Goal: Transaction & Acquisition: Purchase product/service

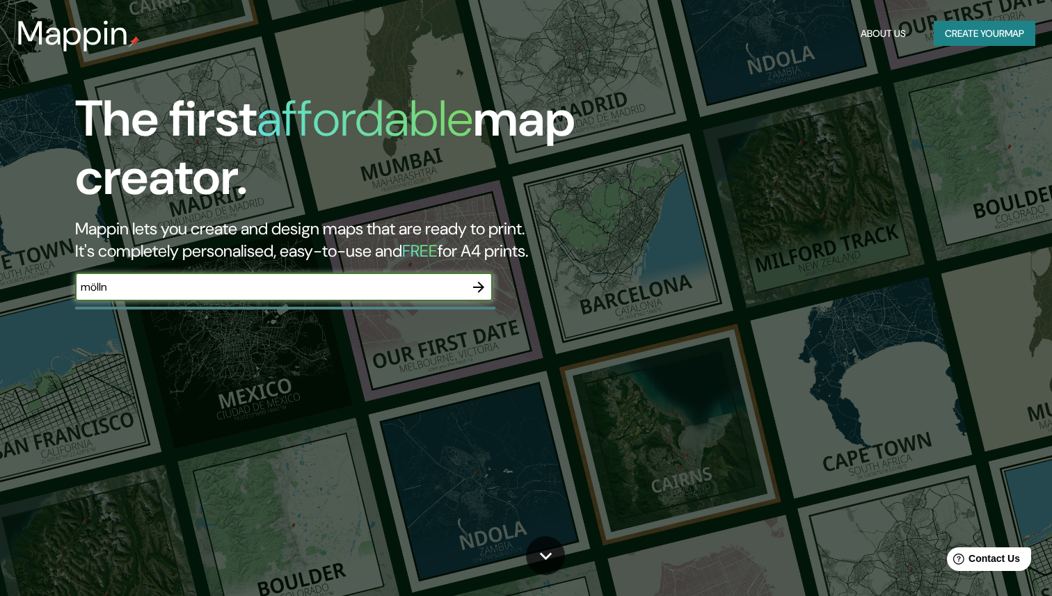
type input "mölln"
click at [474, 282] on icon "button" at bounding box center [478, 287] width 17 height 17
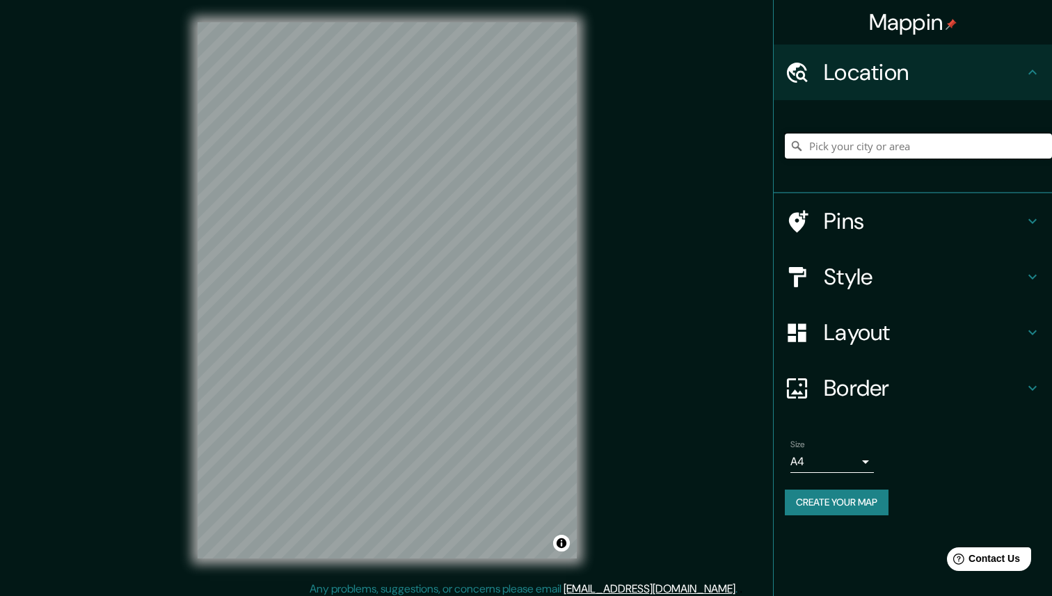
click at [853, 135] on input "Pick your city or area" at bounding box center [918, 146] width 267 height 25
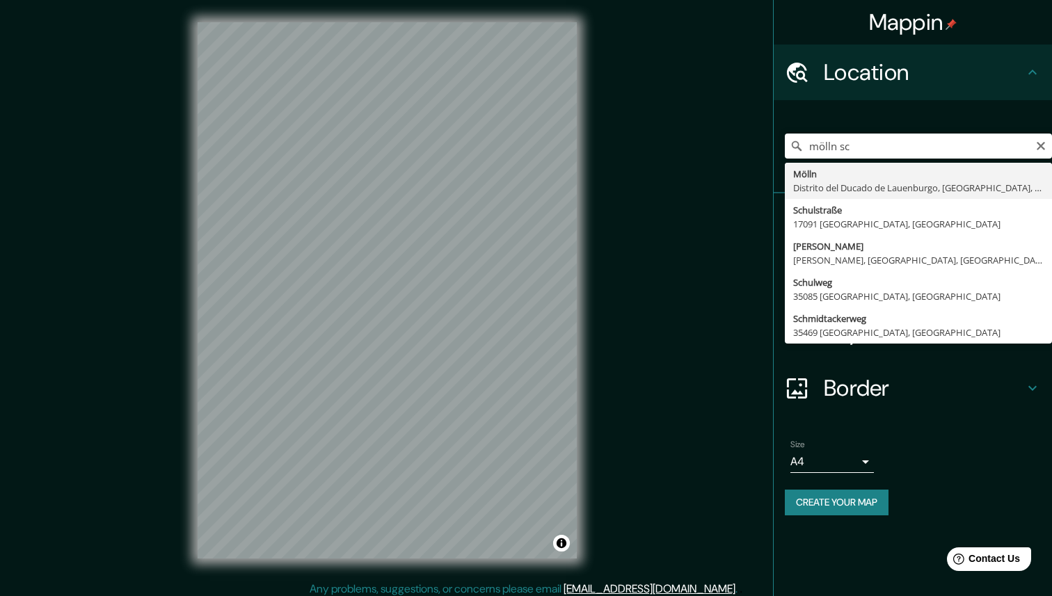
type input "Mölln, [GEOGRAPHIC_DATA], [GEOGRAPHIC_DATA], [GEOGRAPHIC_DATA]"
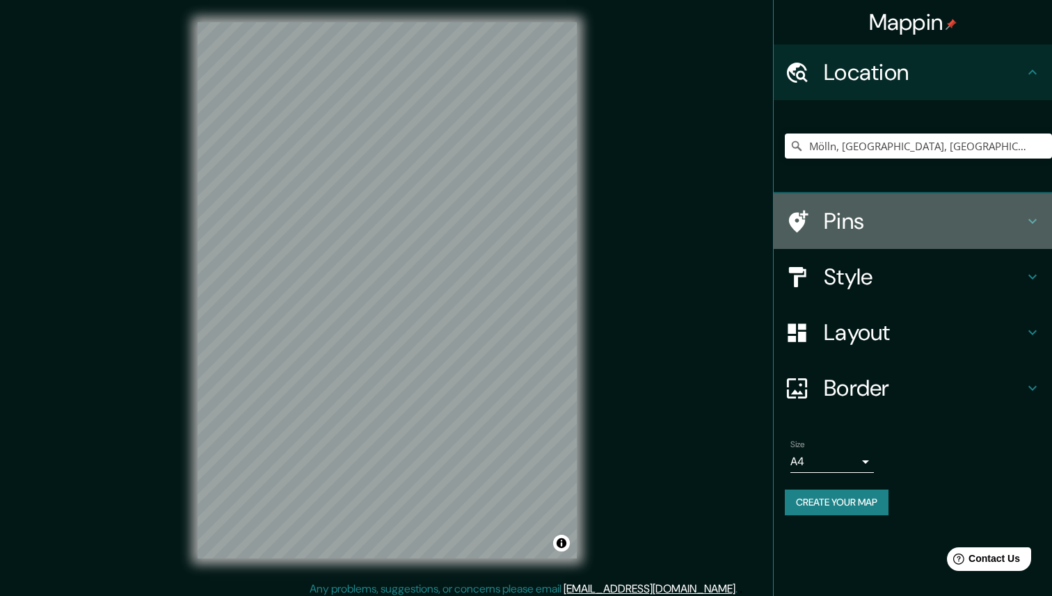
click at [856, 213] on h4 "Pins" at bounding box center [924, 221] width 200 height 28
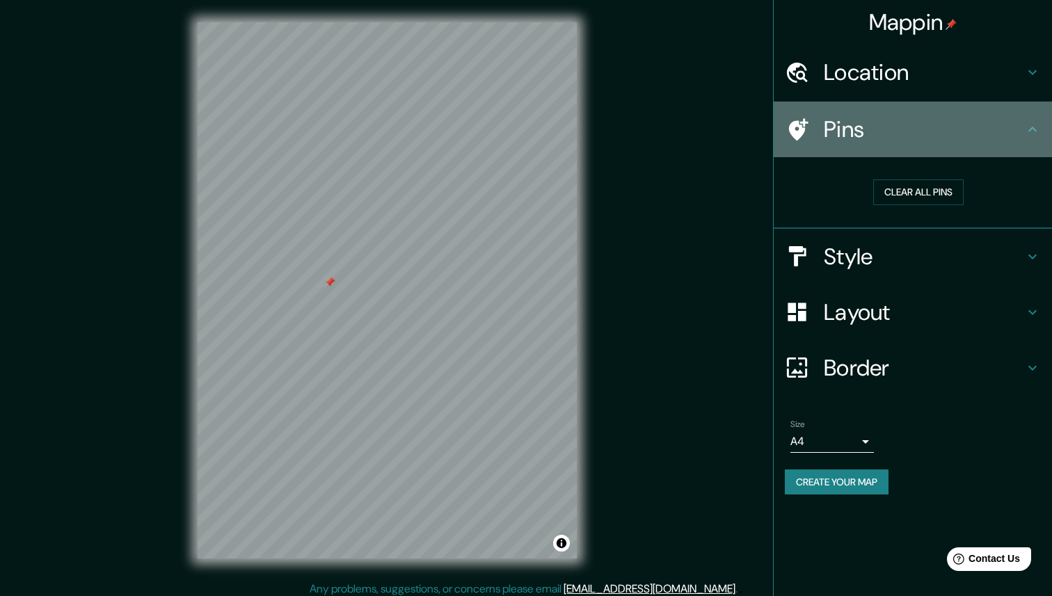
click at [877, 129] on h4 "Pins" at bounding box center [924, 129] width 200 height 28
click at [1030, 121] on icon at bounding box center [1032, 129] width 17 height 17
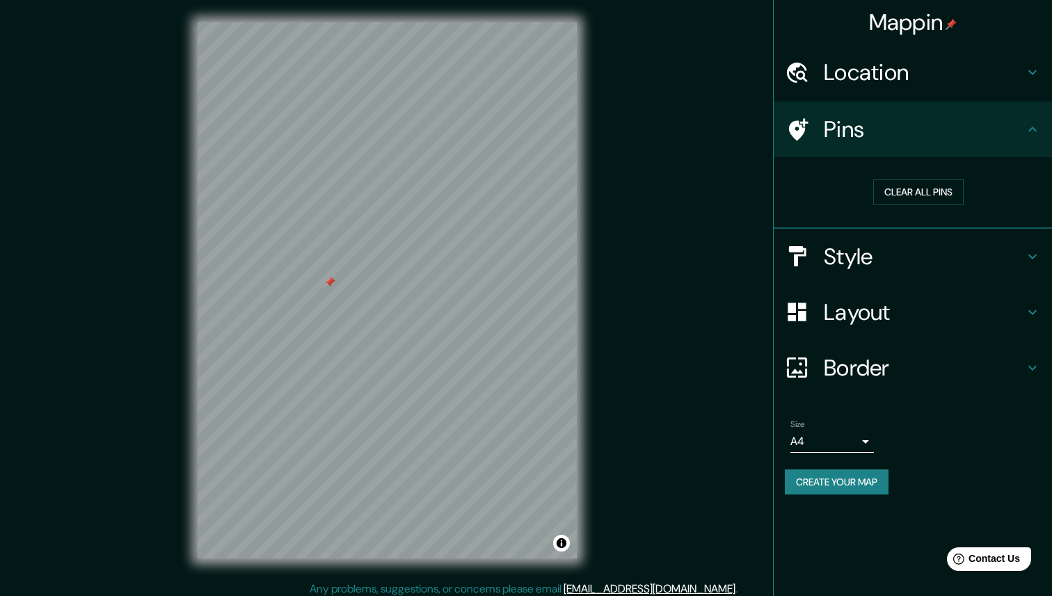
click at [1030, 121] on icon at bounding box center [1032, 129] width 17 height 17
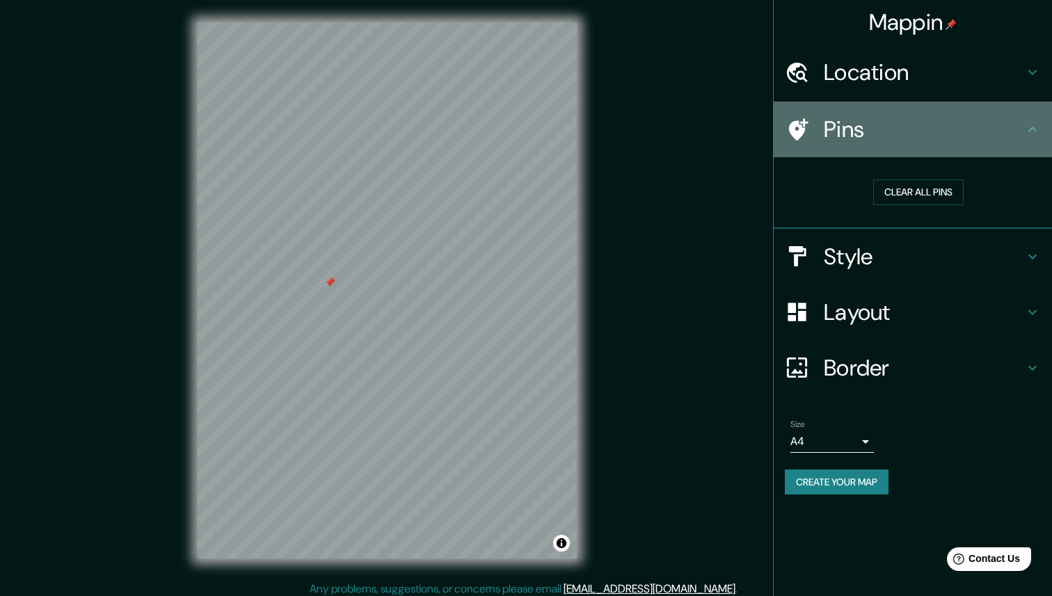
click at [1032, 131] on icon at bounding box center [1032, 129] width 17 height 17
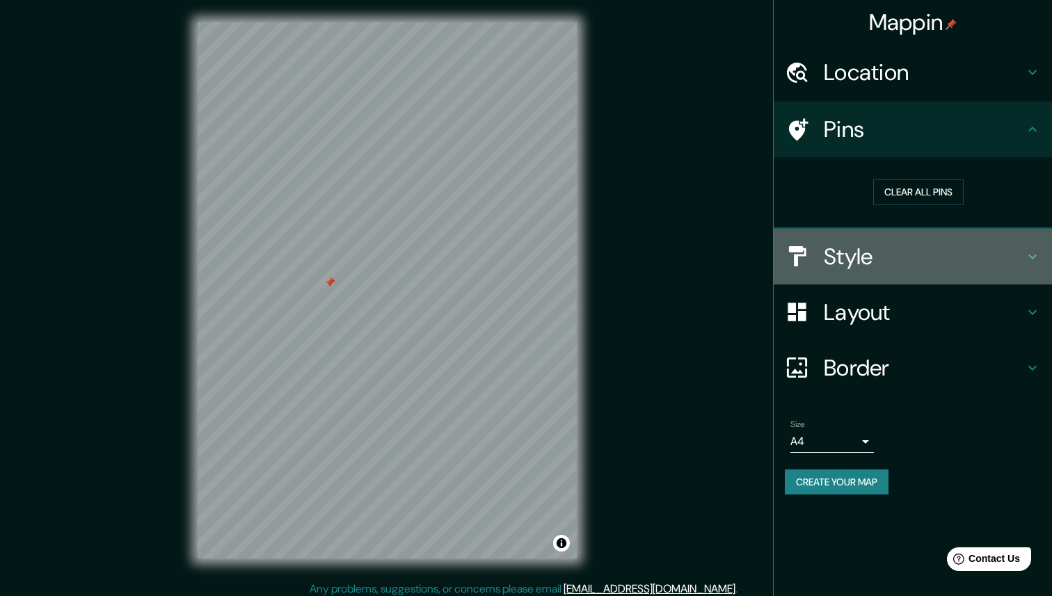
click at [1016, 241] on div "Style" at bounding box center [913, 257] width 278 height 56
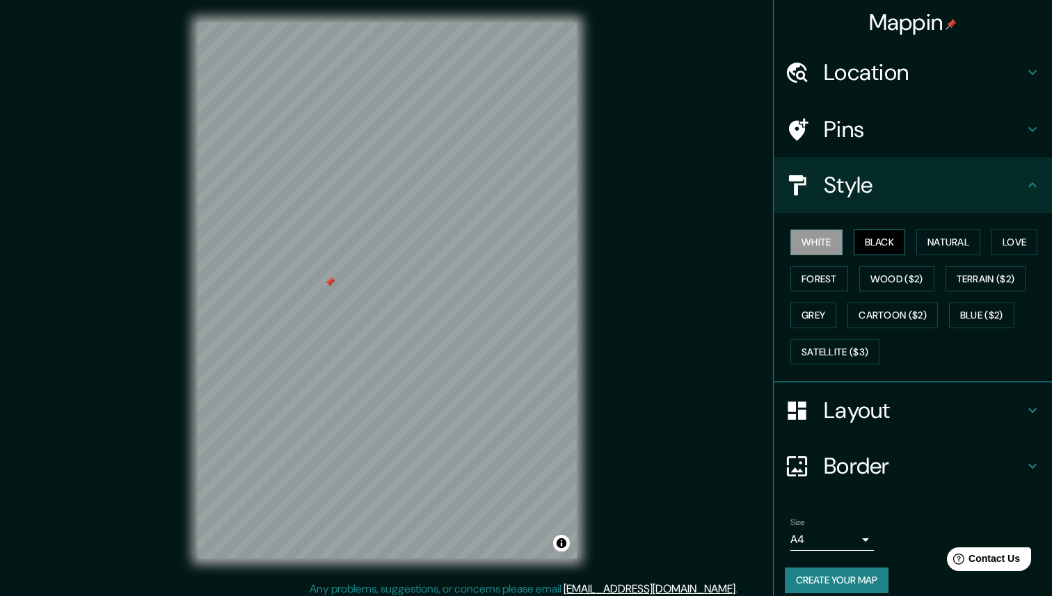
click at [873, 250] on button "Black" at bounding box center [880, 243] width 52 height 26
click at [942, 236] on button "Natural" at bounding box center [948, 243] width 64 height 26
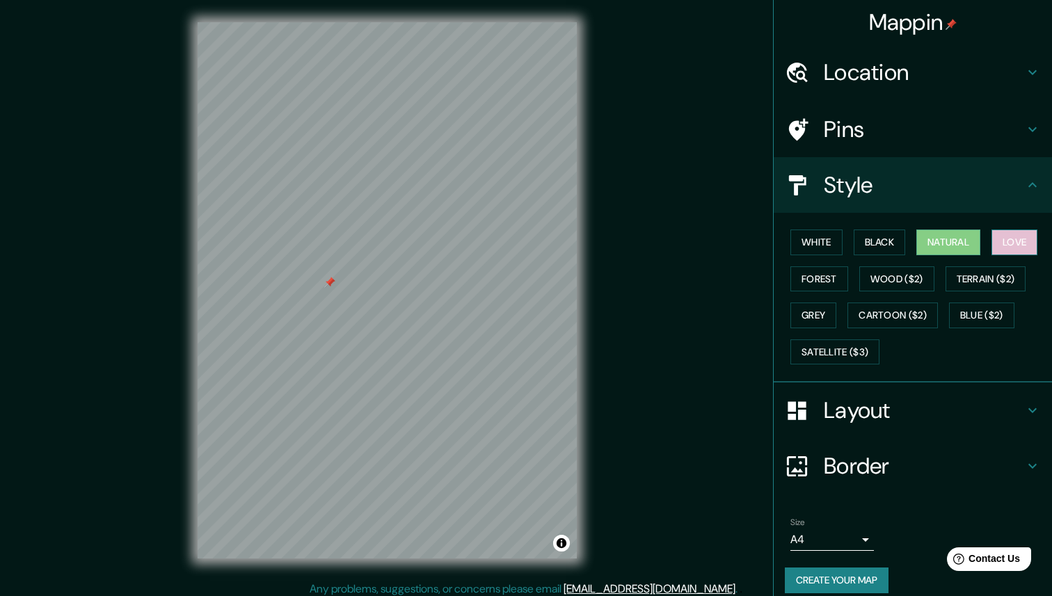
click at [1002, 239] on button "Love" at bounding box center [1014, 243] width 46 height 26
click at [823, 274] on button "Forest" at bounding box center [819, 279] width 58 height 26
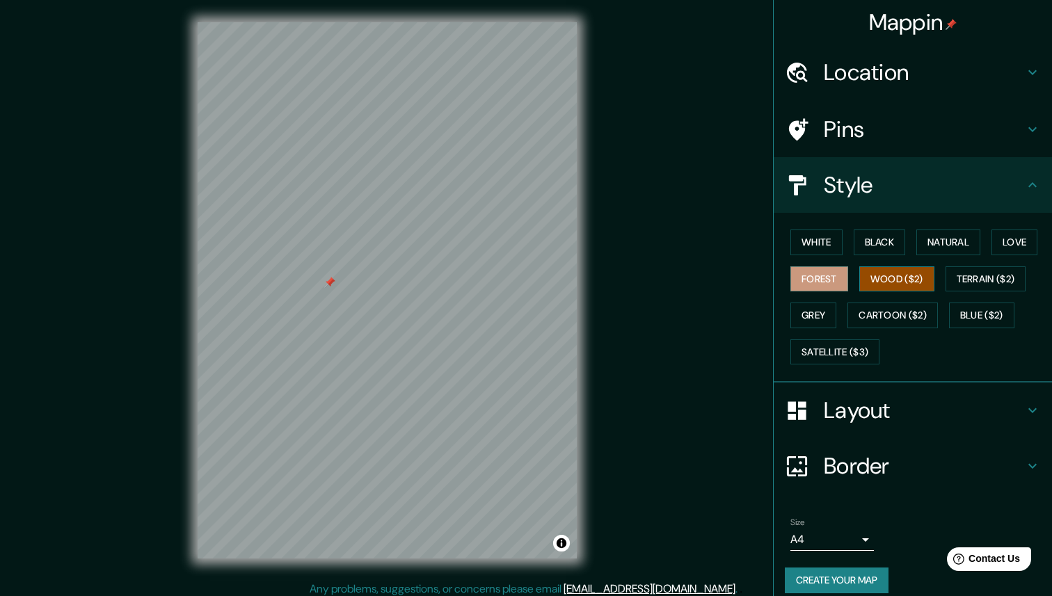
click at [884, 275] on button "Wood ($2)" at bounding box center [896, 279] width 75 height 26
click at [995, 273] on button "Terrain ($2)" at bounding box center [985, 279] width 81 height 26
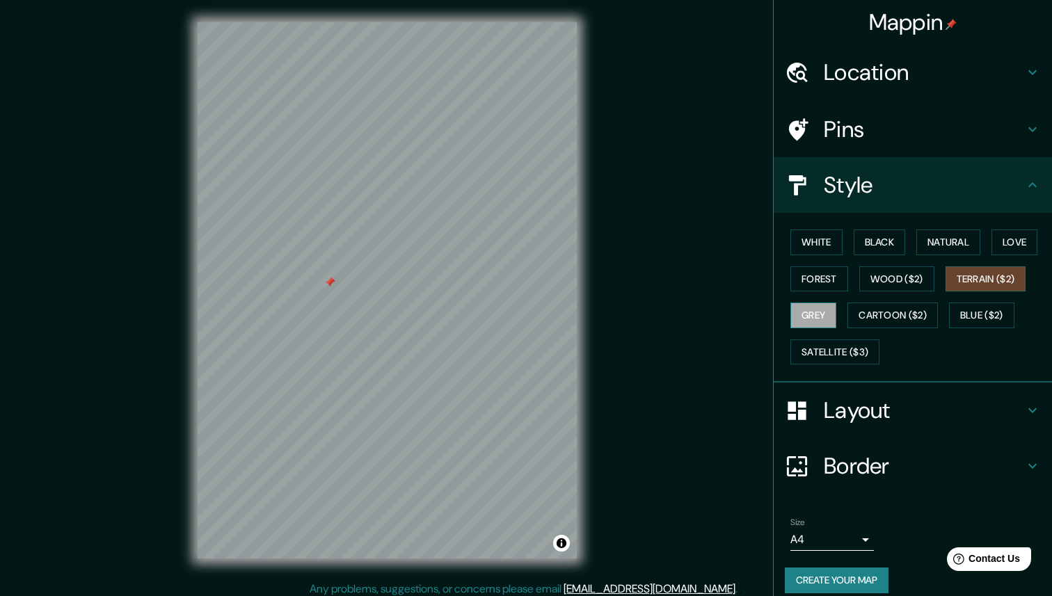
click at [827, 317] on button "Grey" at bounding box center [813, 316] width 46 height 26
click at [898, 322] on button "Cartoon ($2)" at bounding box center [892, 316] width 90 height 26
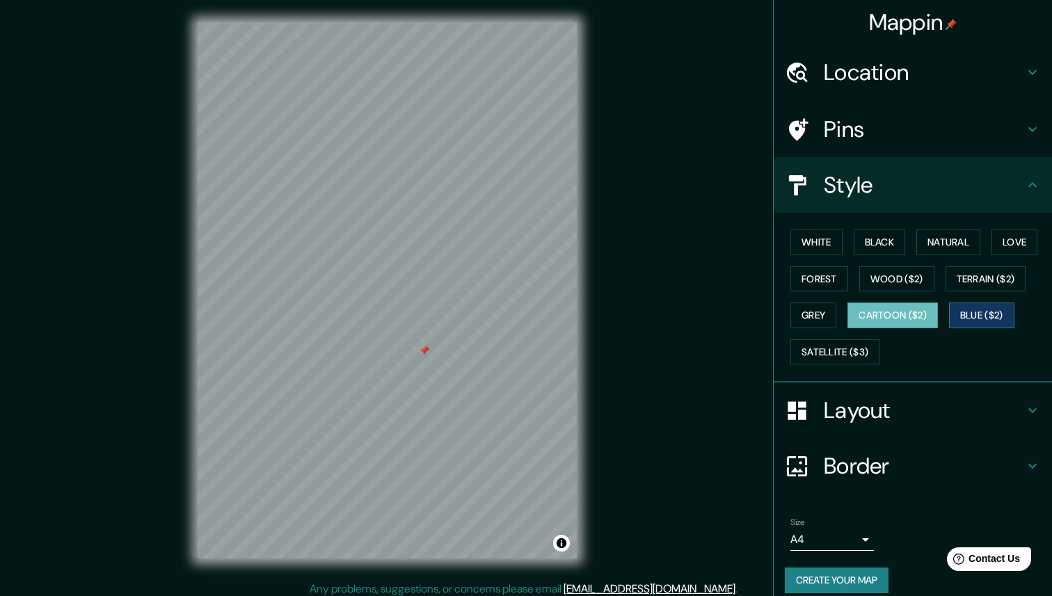
click at [1010, 319] on button "Blue ($2)" at bounding box center [981, 316] width 65 height 26
click at [859, 353] on button "Satellite ($3)" at bounding box center [834, 352] width 89 height 26
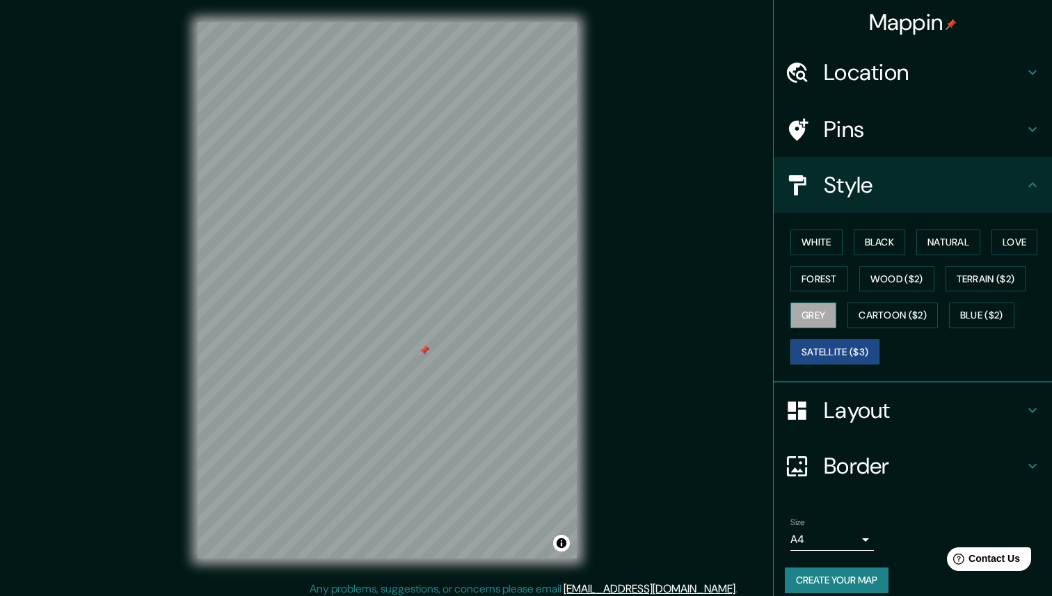
click at [815, 320] on button "Grey" at bounding box center [813, 316] width 46 height 26
click at [894, 262] on div "White Black Natural Love Forest Wood ($2) Terrain ($2) Grey Cartoon ($2) Blue (…" at bounding box center [918, 297] width 267 height 146
click at [894, 279] on button "Wood ($2)" at bounding box center [896, 279] width 75 height 26
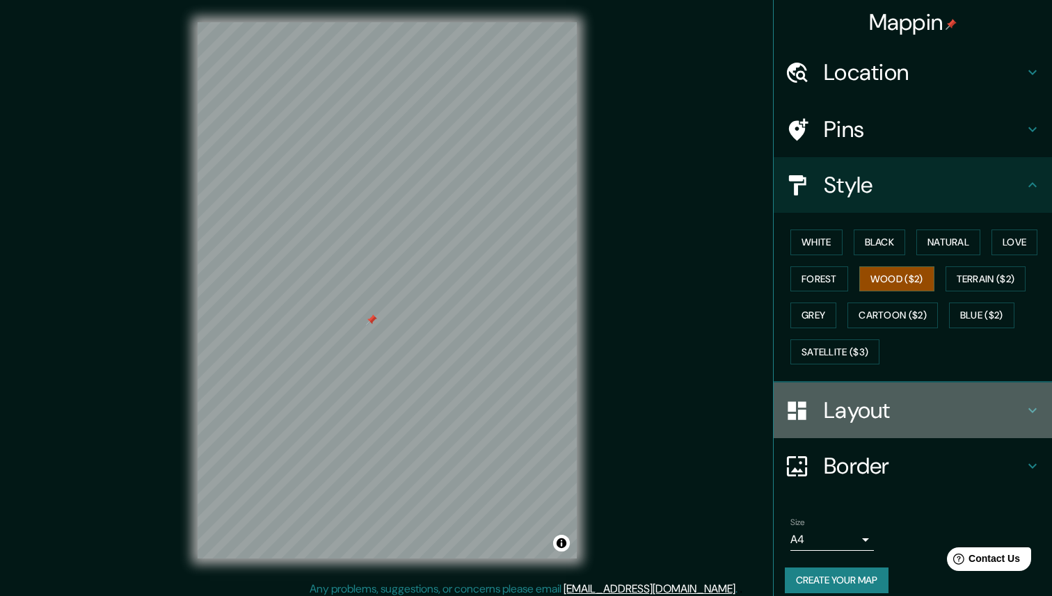
click at [873, 410] on h4 "Layout" at bounding box center [924, 411] width 200 height 28
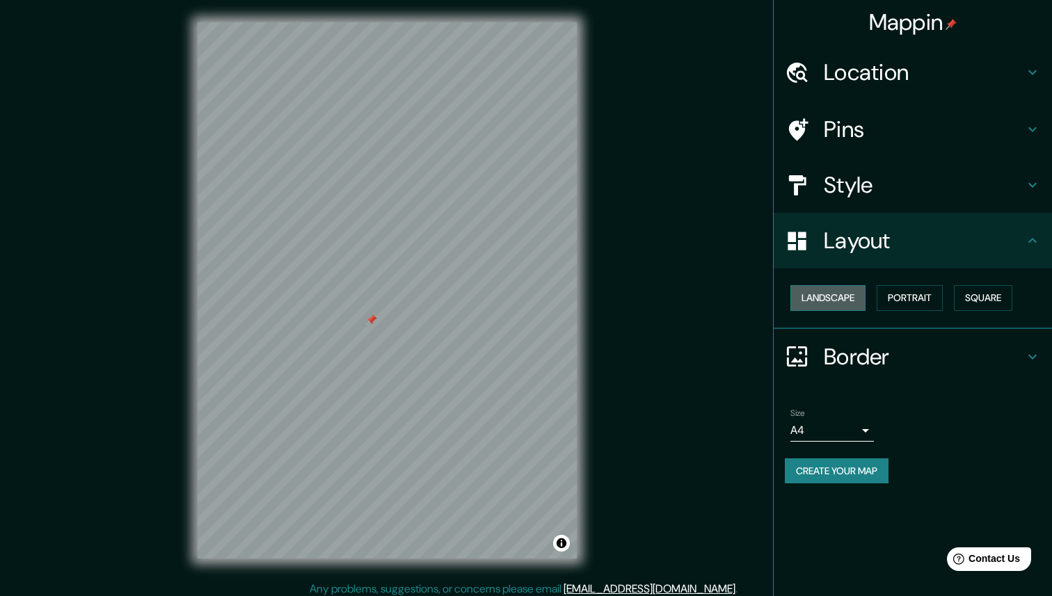
click at [838, 291] on button "Landscape" at bounding box center [827, 298] width 75 height 26
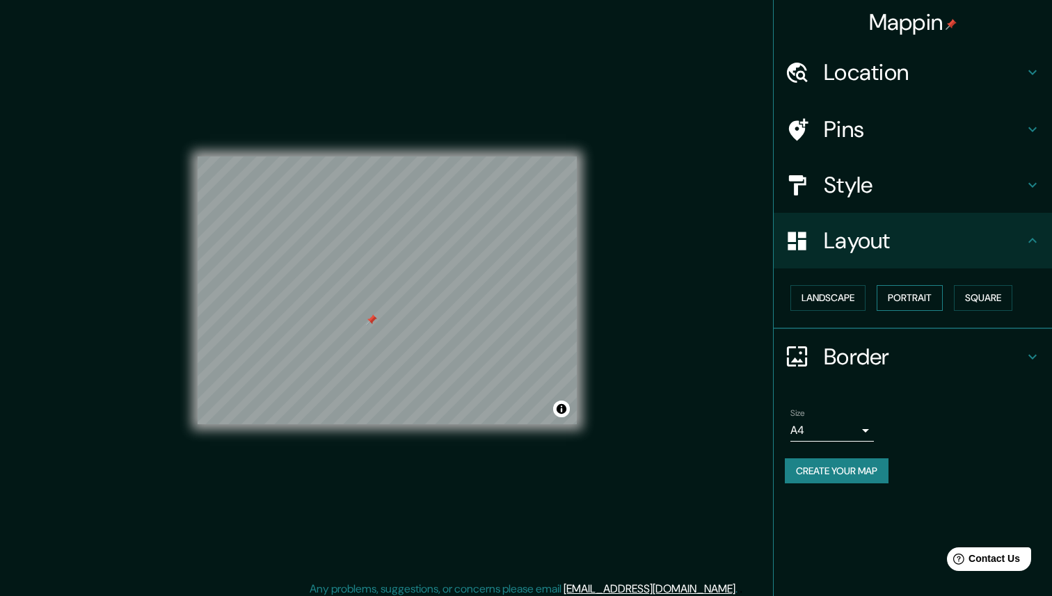
click at [911, 294] on button "Portrait" at bounding box center [910, 298] width 66 height 26
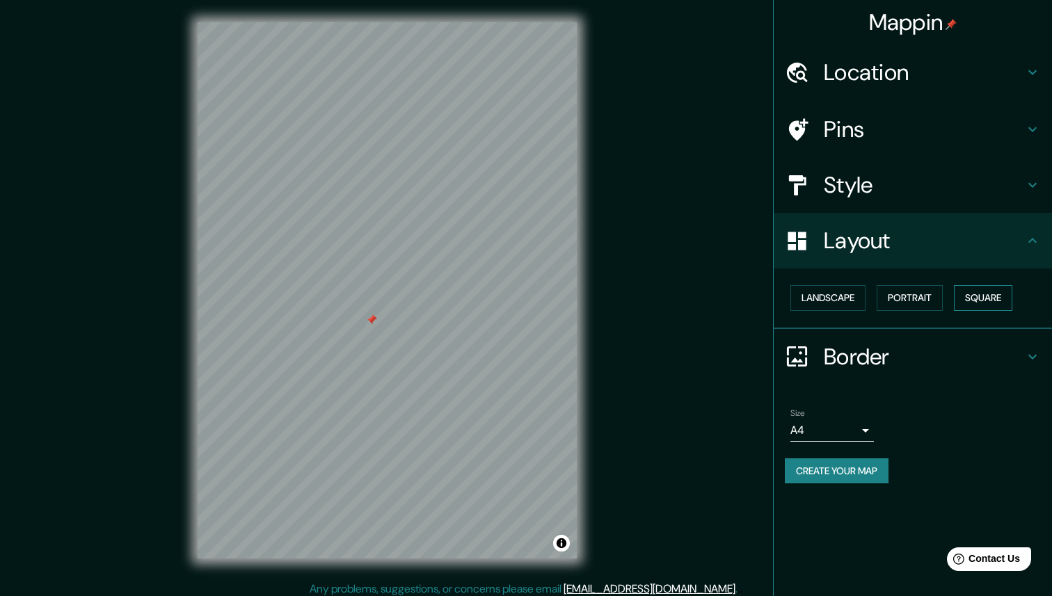
click at [991, 289] on button "Square" at bounding box center [983, 298] width 58 height 26
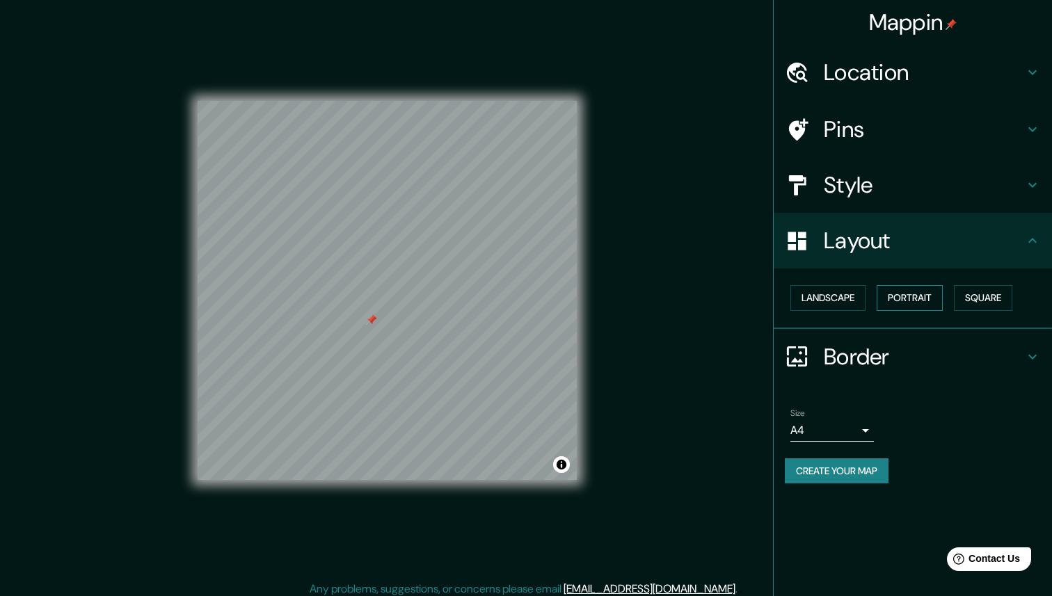
click at [934, 301] on button "Portrait" at bounding box center [910, 298] width 66 height 26
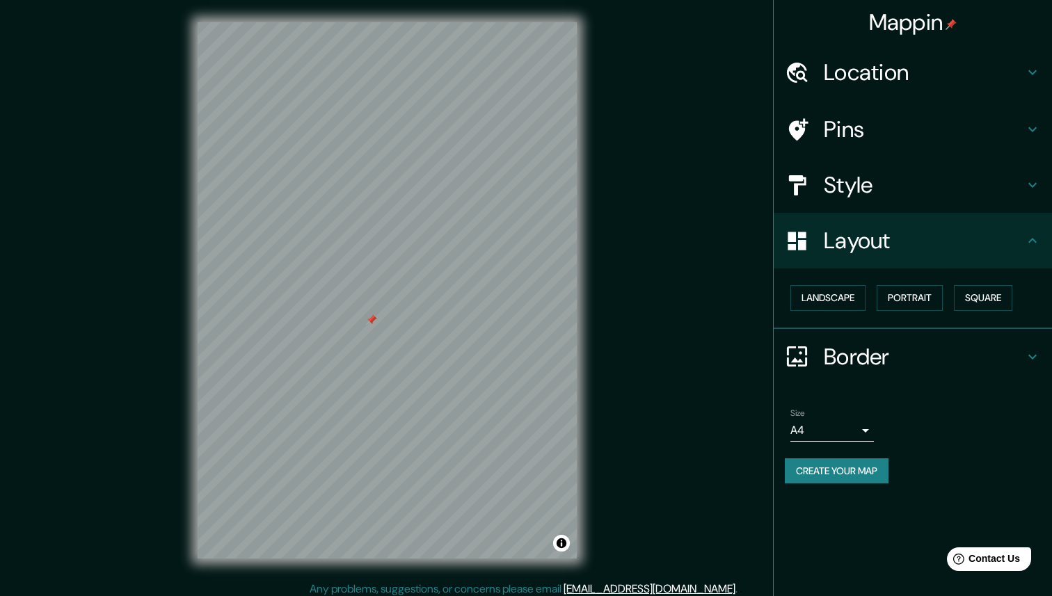
click at [897, 344] on h4 "Border" at bounding box center [924, 357] width 200 height 28
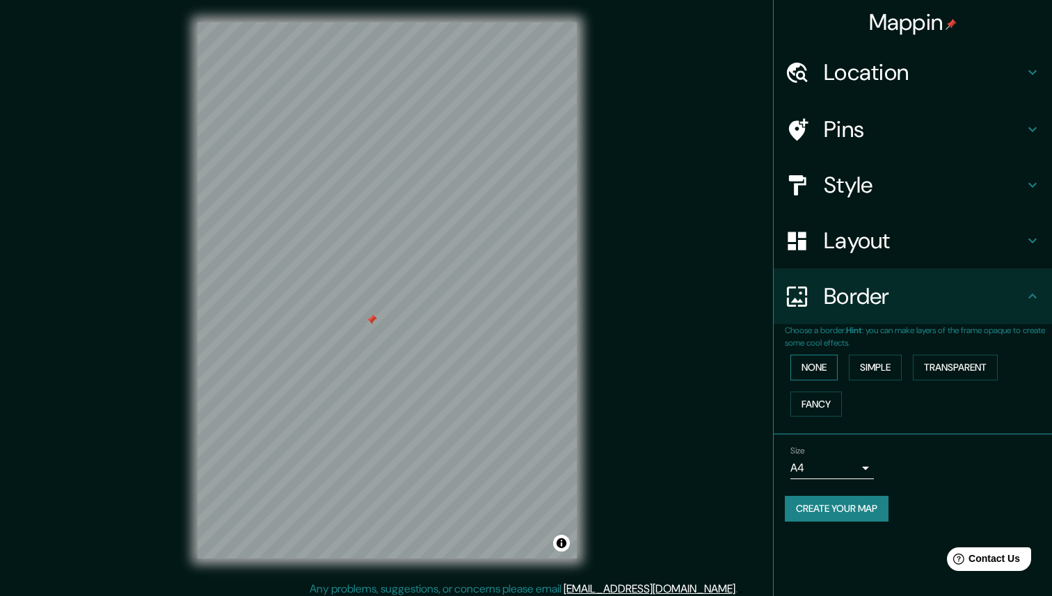
click at [819, 360] on button "None" at bounding box center [813, 368] width 47 height 26
click at [860, 361] on button "Simple" at bounding box center [875, 368] width 53 height 26
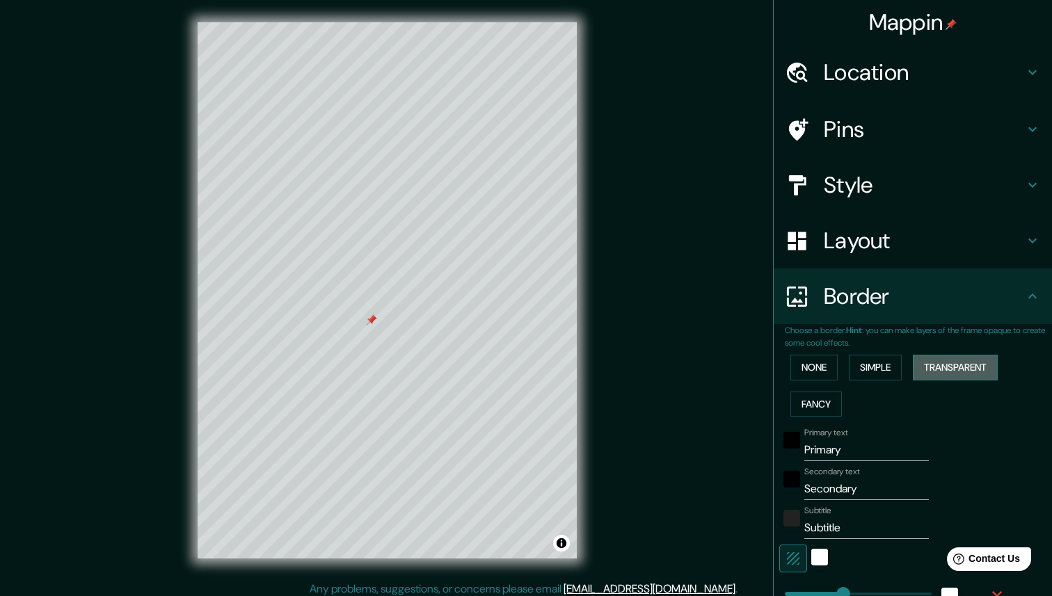
click at [975, 363] on button "Transparent" at bounding box center [955, 368] width 85 height 26
click at [824, 407] on button "Fancy" at bounding box center [815, 405] width 51 height 26
click at [952, 375] on button "Transparent" at bounding box center [955, 368] width 85 height 26
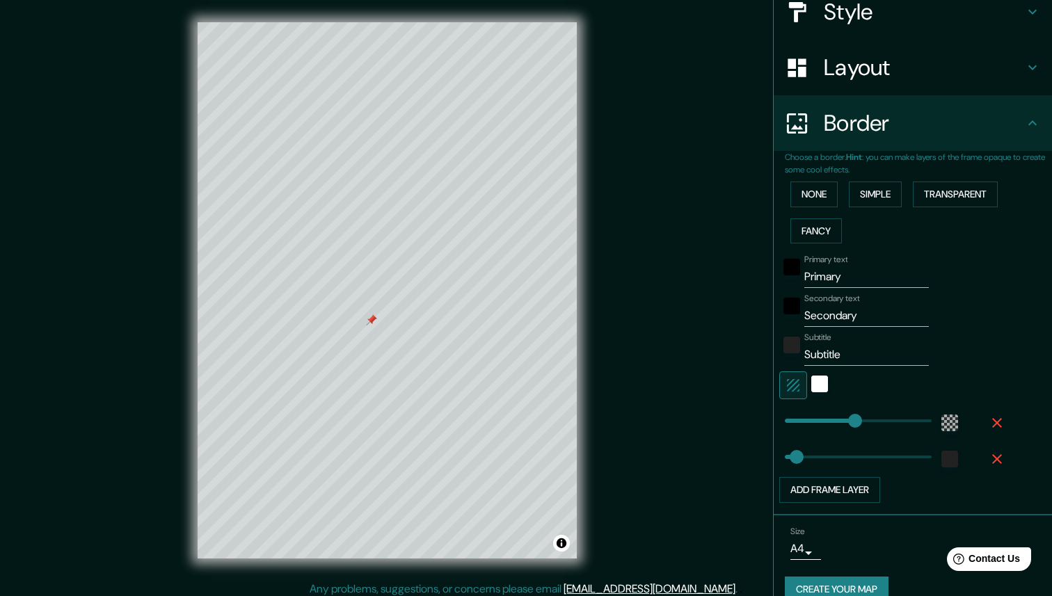
scroll to position [195, 0]
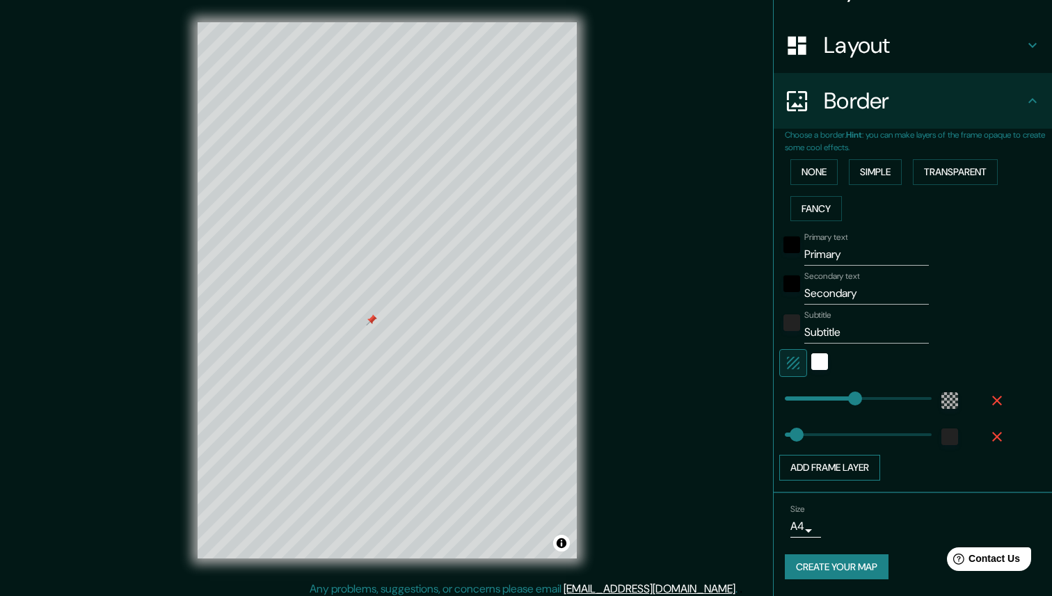
type input "44"
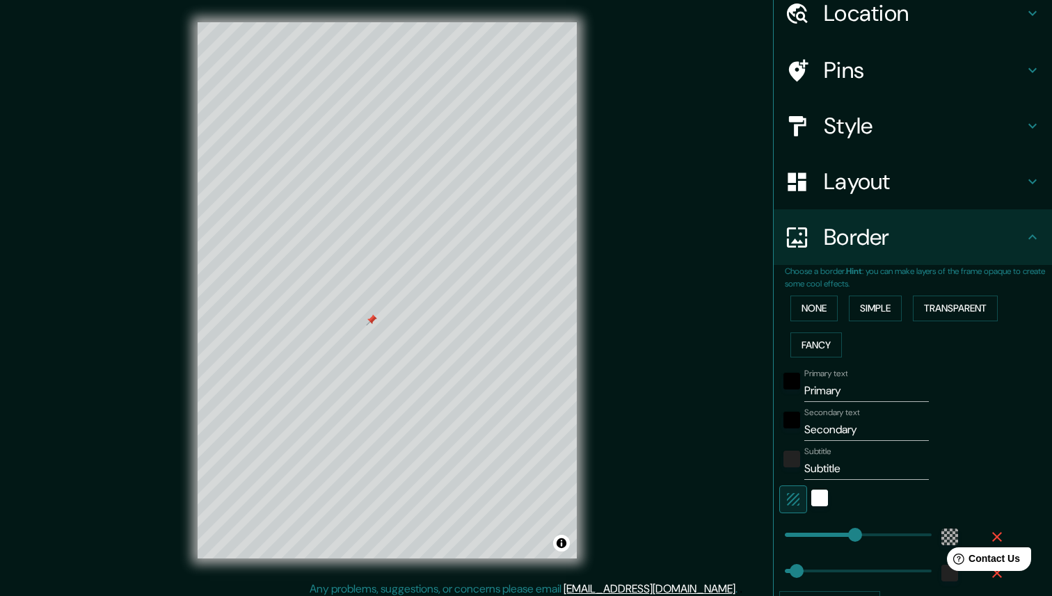
scroll to position [0, 0]
